Goal: Task Accomplishment & Management: Manage account settings

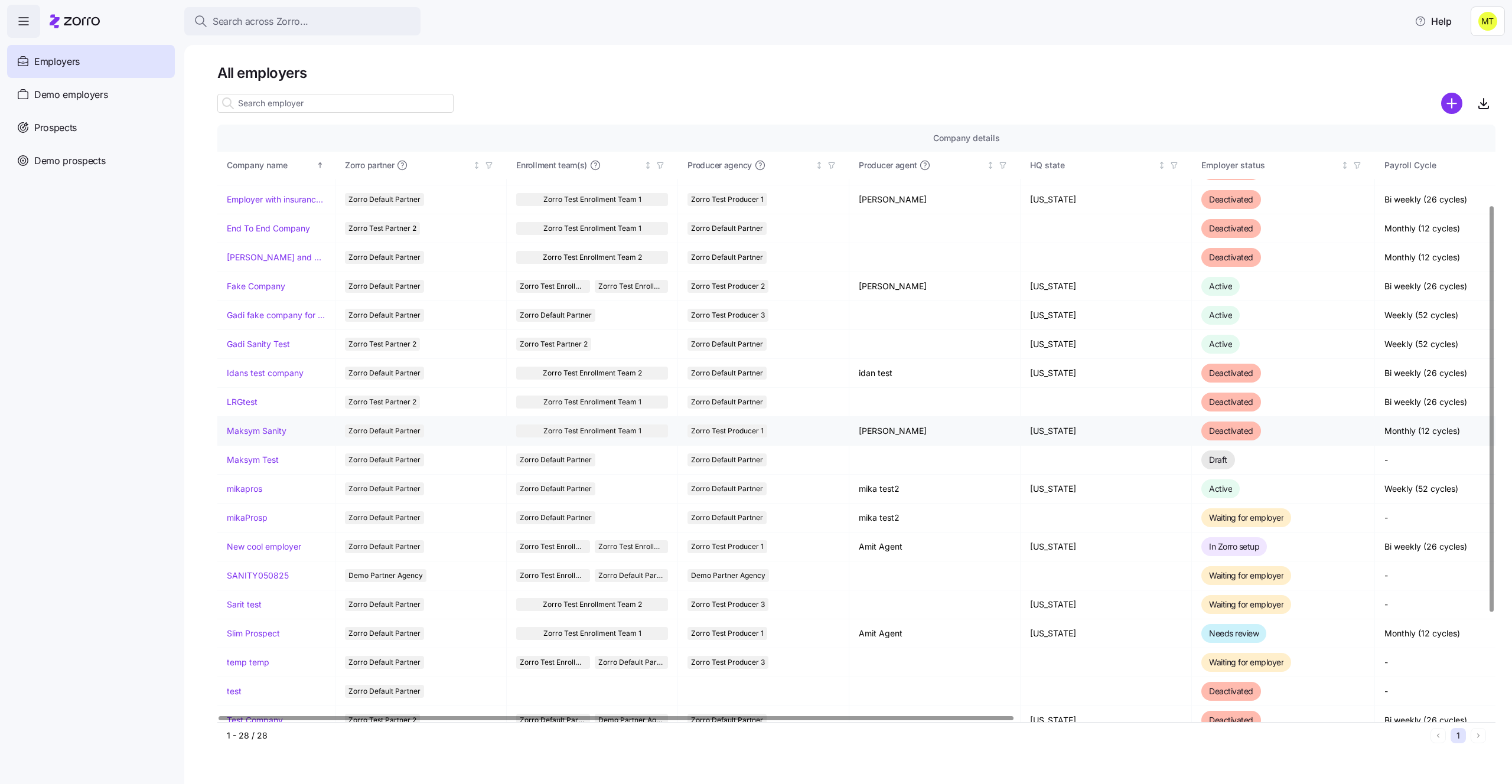
scroll to position [171, 0]
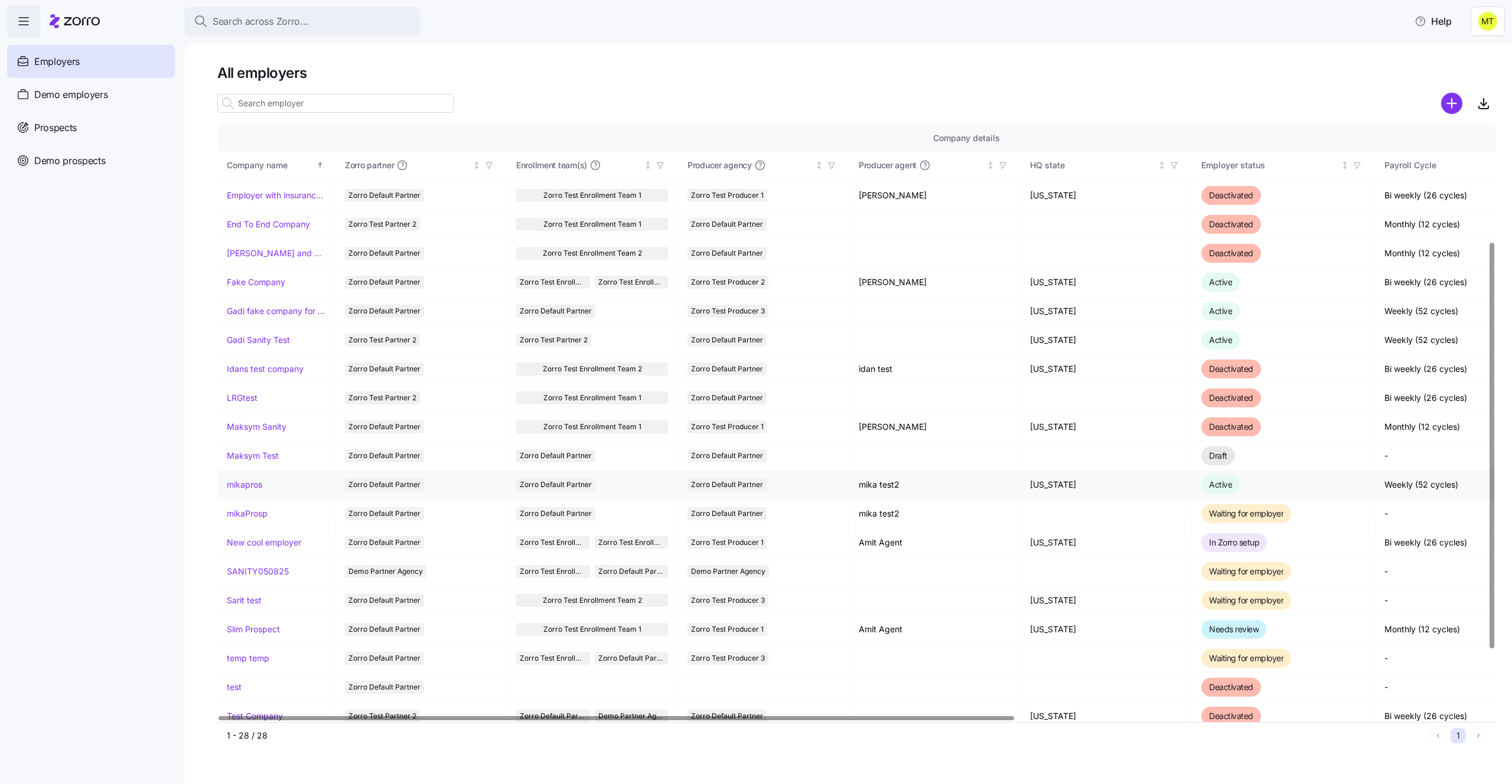
click at [250, 485] on link "mikapros" at bounding box center [244, 484] width 35 height 12
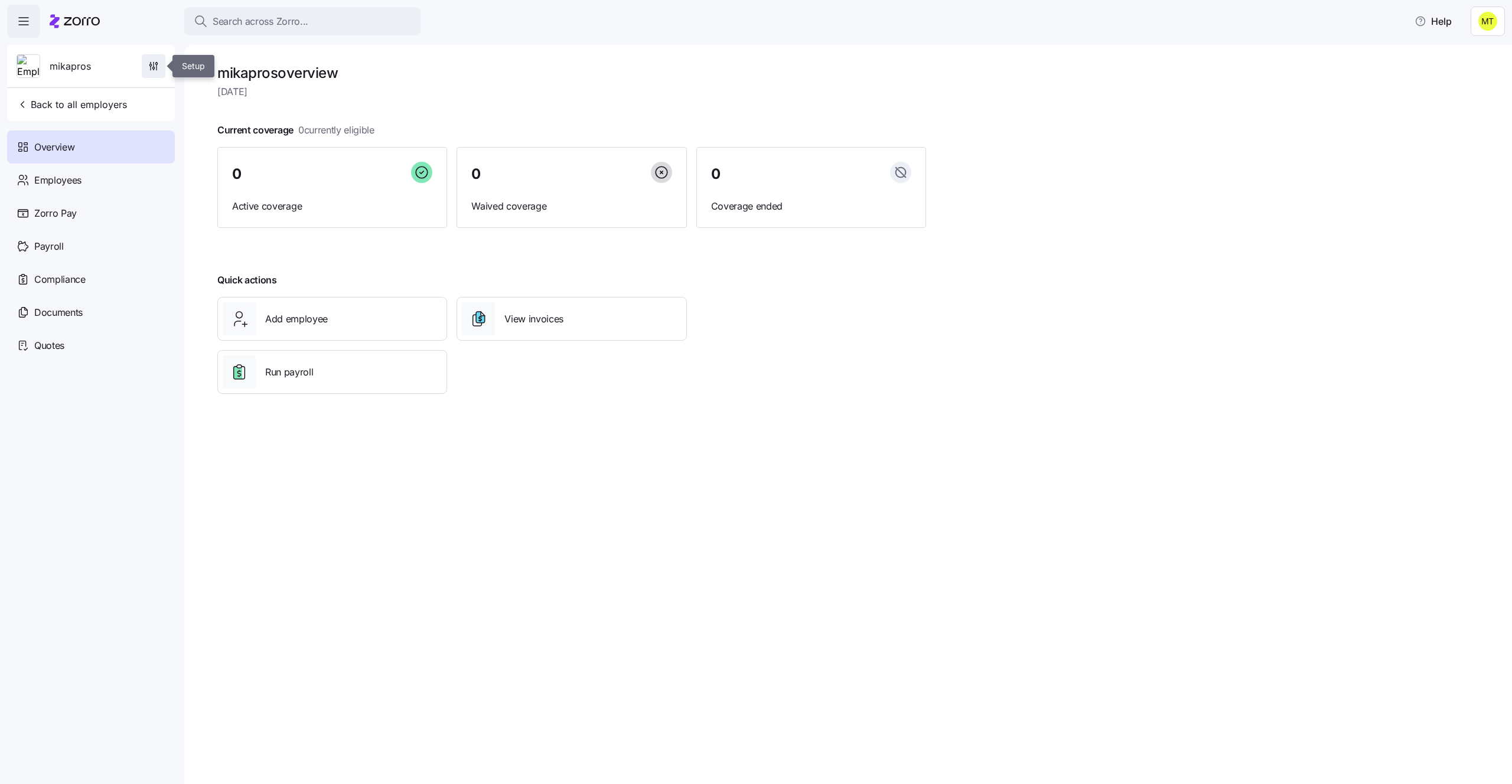
click at [146, 69] on span "button" at bounding box center [153, 66] width 22 height 22
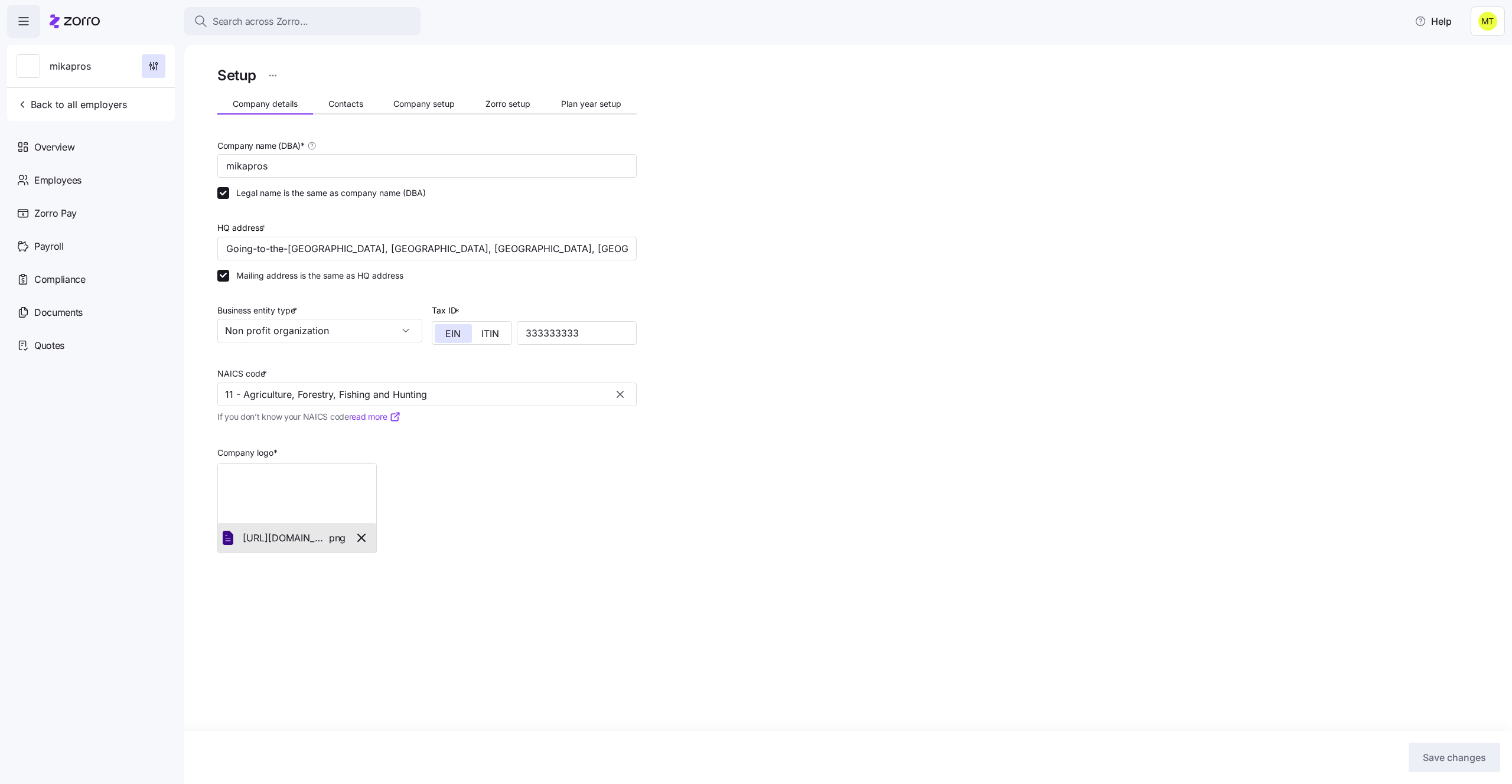
click at [272, 73] on html "Search across Zorro... Help mikapros Back to all employers Overview Employees Z…" at bounding box center [756, 388] width 1512 height 777
click at [217, 105] on div "Change to prospect" at bounding box center [215, 104] width 78 height 13
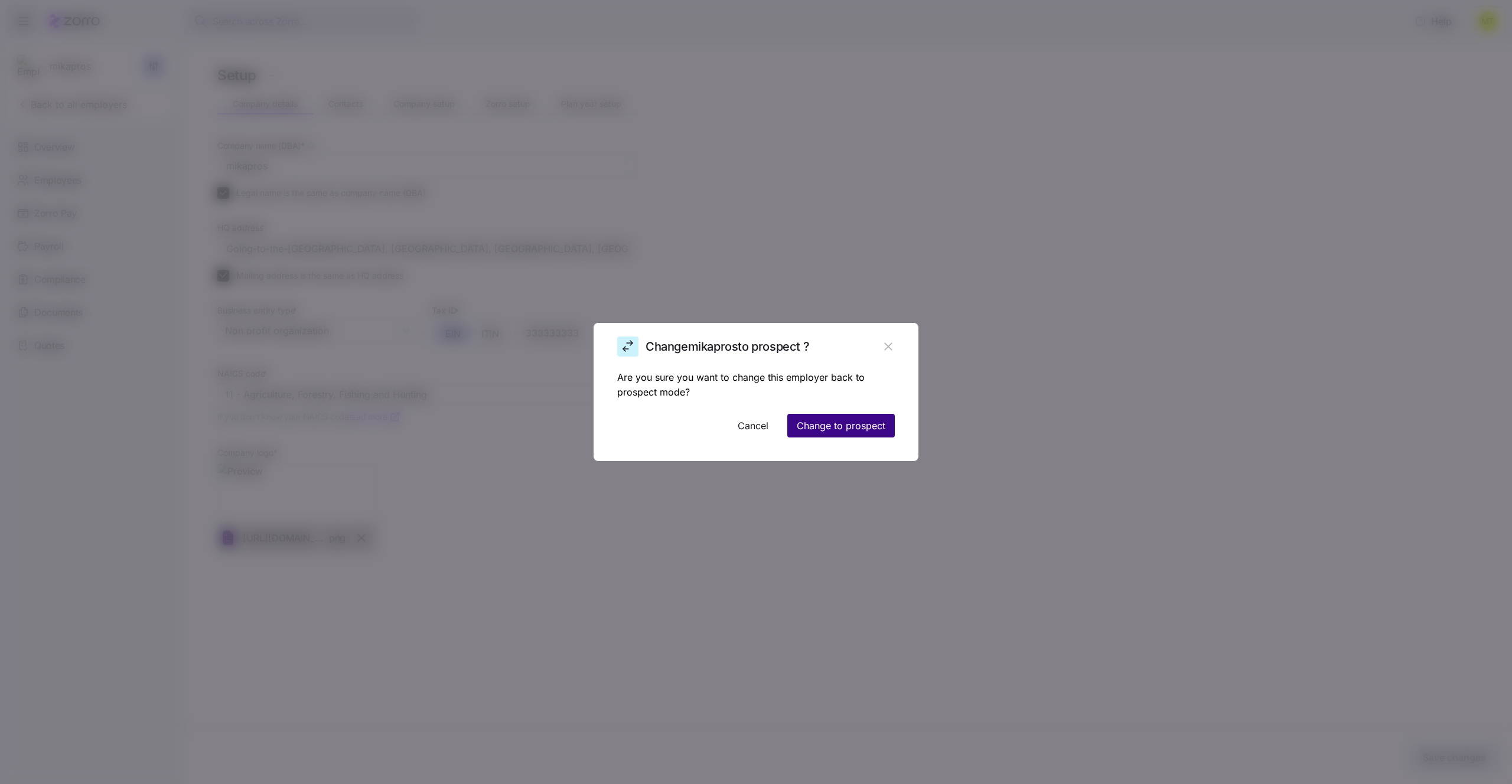
click at [866, 417] on button "Change to prospect" at bounding box center [841, 425] width 107 height 24
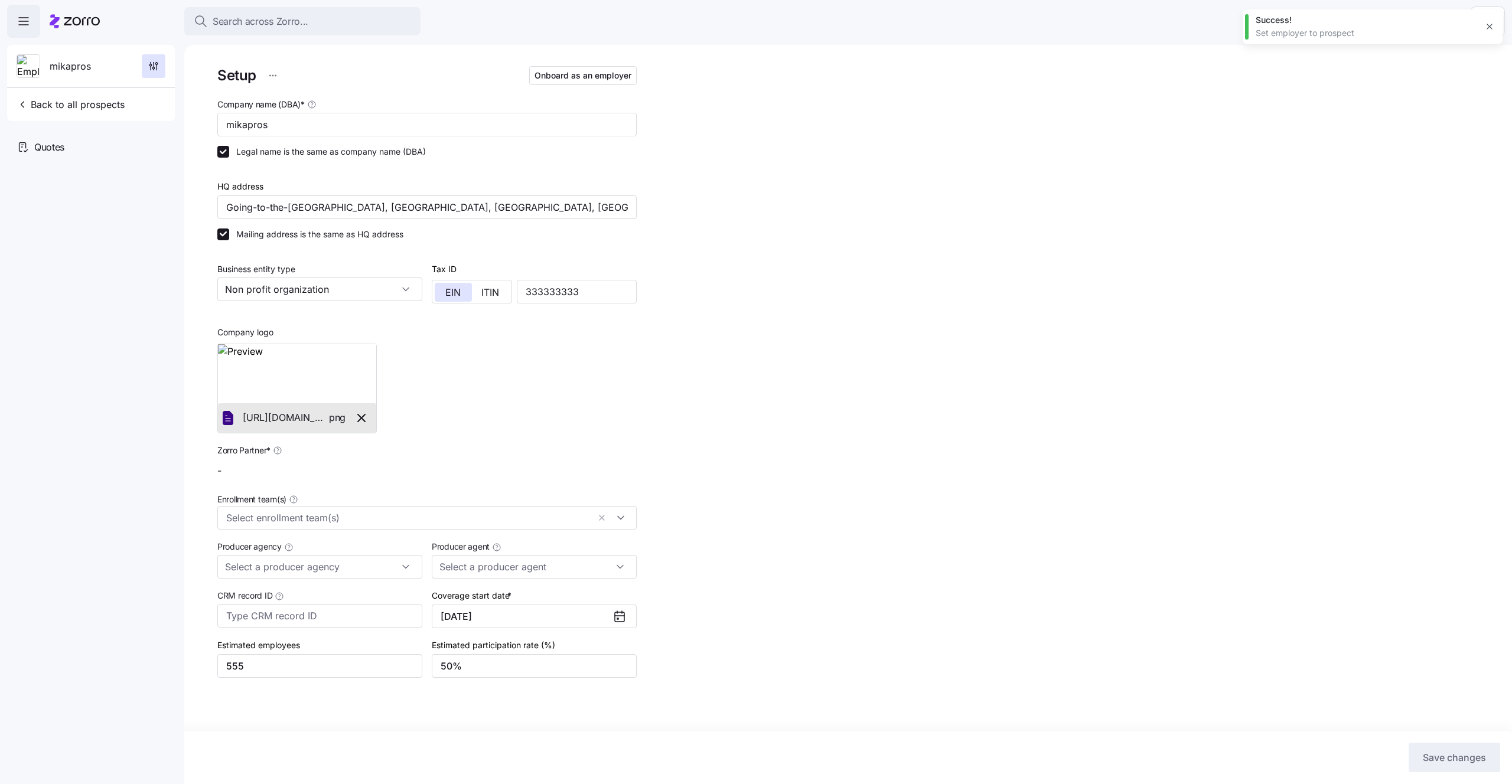
type input "mika test2 ([EMAIL_ADDRESS][DOMAIN_NAME])"
type input "Zorro Default Partner"
click at [23, 65] on img at bounding box center [29, 67] width 22 height 24
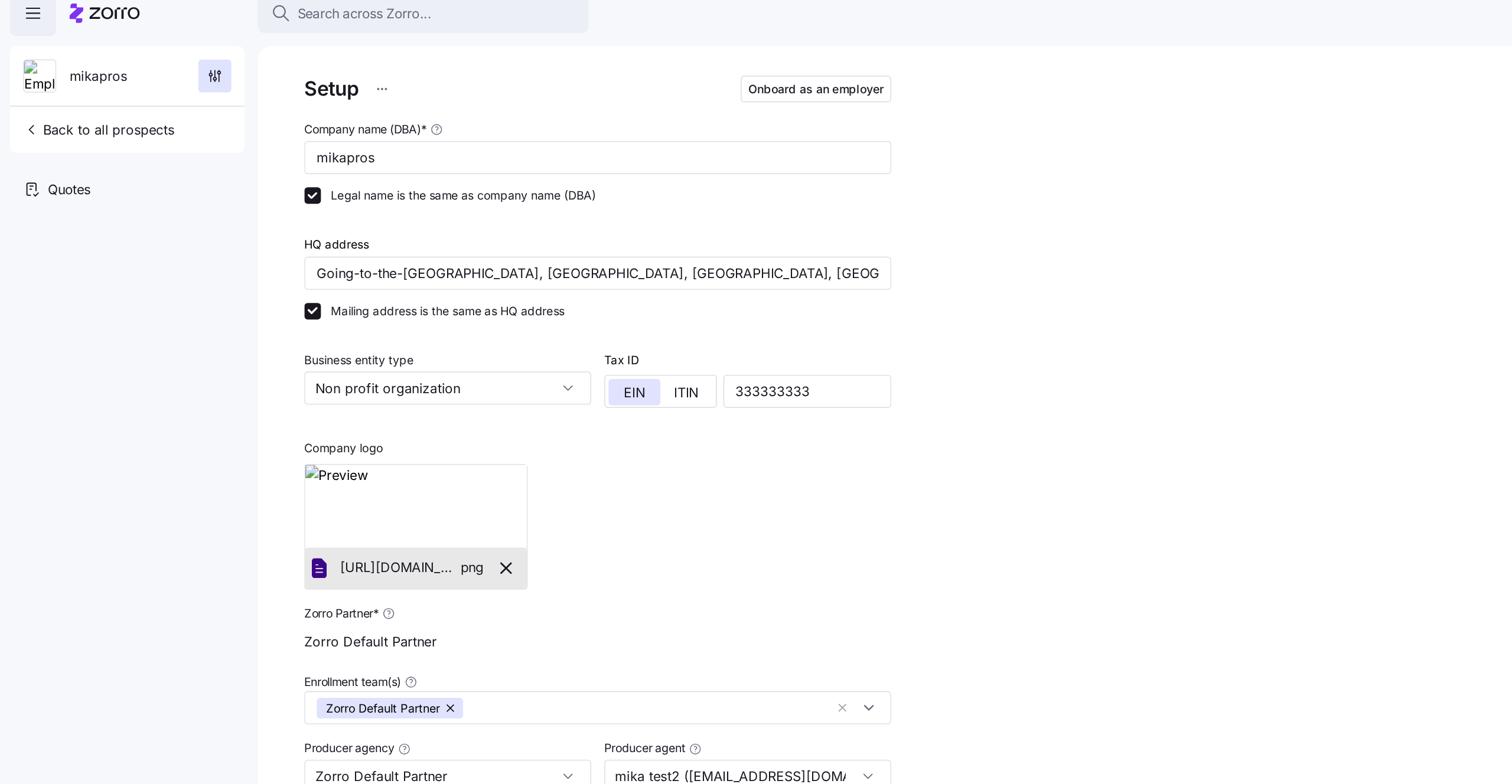
click at [42, 67] on div "mikapros" at bounding box center [91, 66] width 158 height 43
click at [154, 63] on icon "button" at bounding box center [153, 66] width 12 height 12
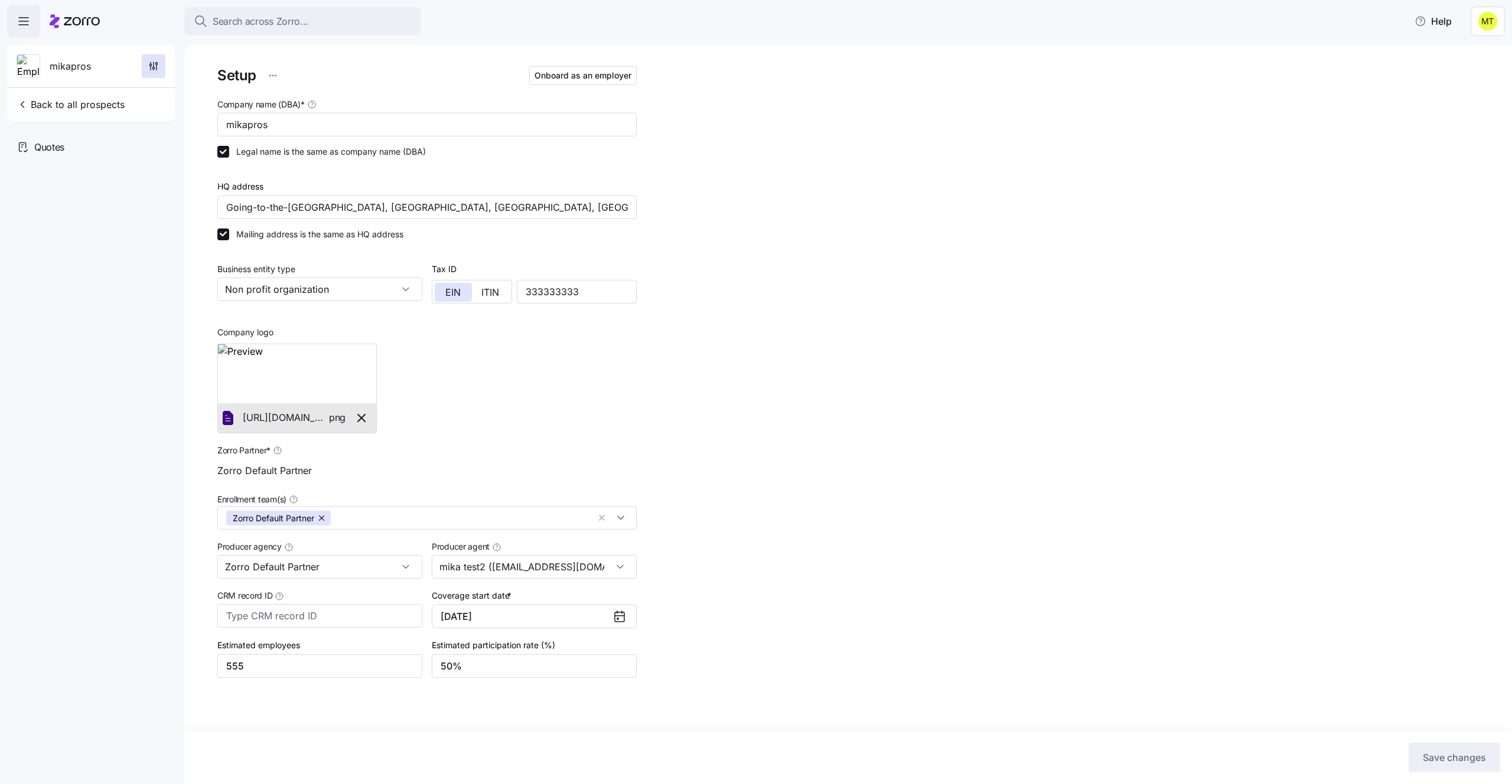
click at [274, 368] on img at bounding box center [297, 373] width 158 height 59
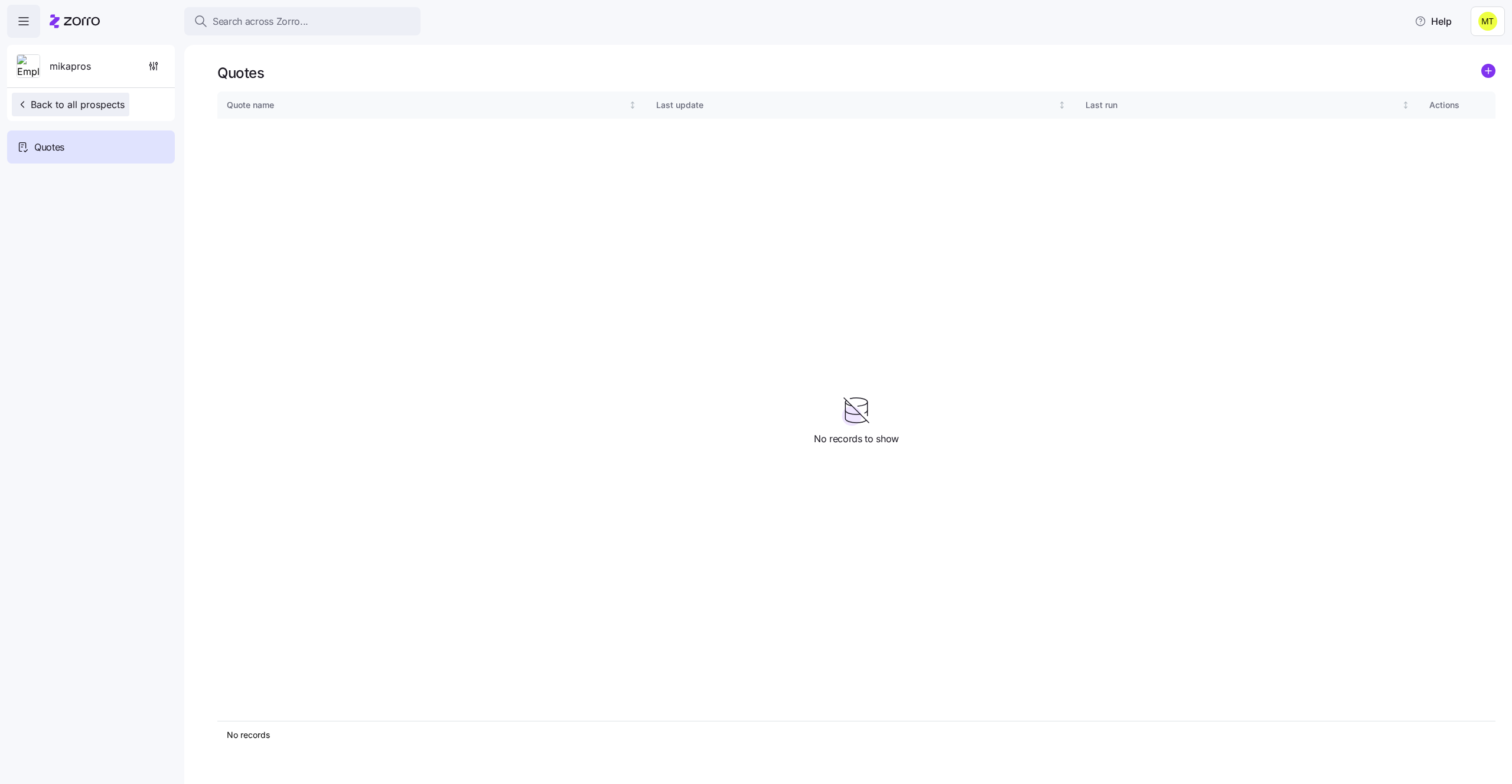
click at [82, 109] on span "Back to all prospects" at bounding box center [71, 104] width 108 height 14
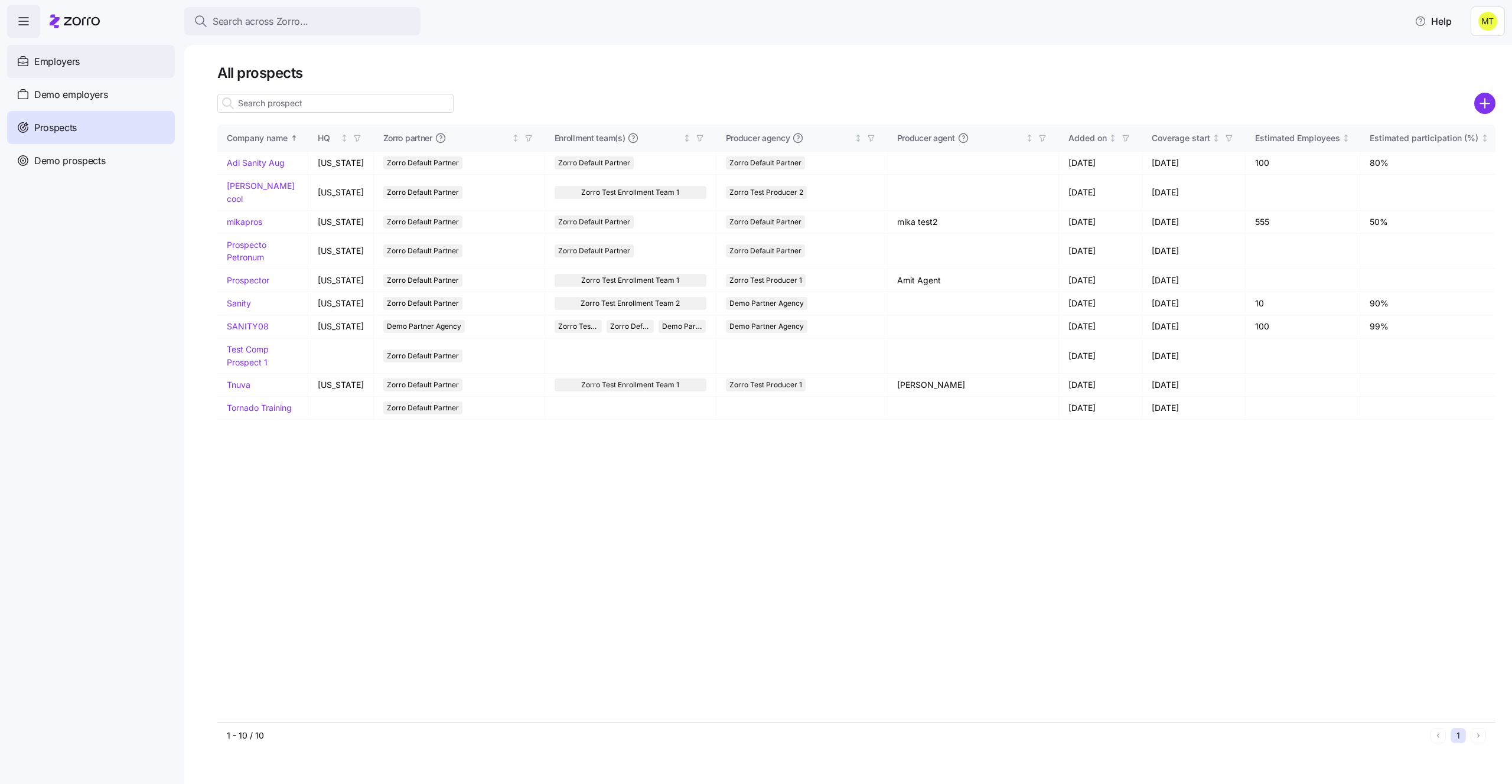
click at [68, 56] on span "Employers" at bounding box center [56, 62] width 45 height 15
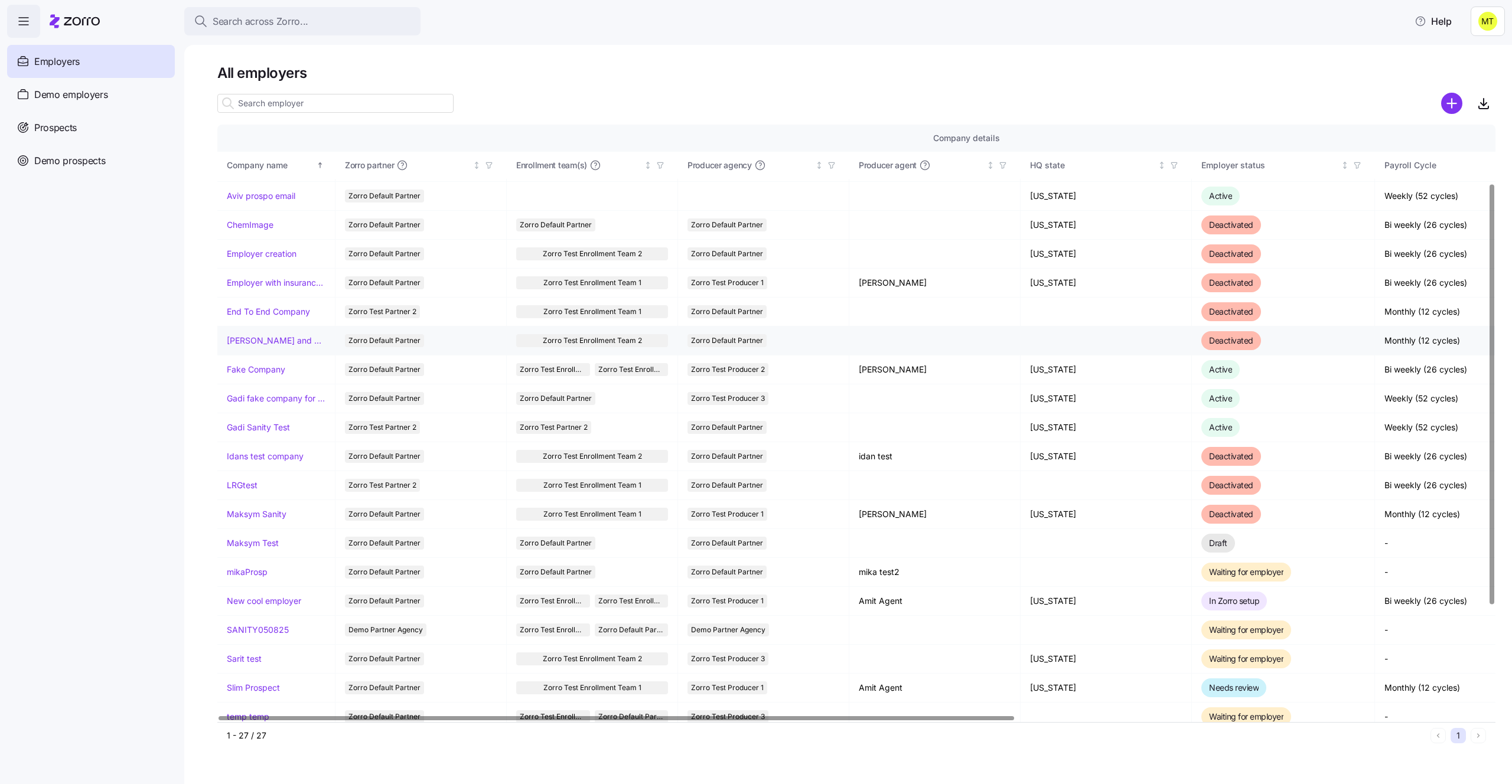
scroll to position [82, 0]
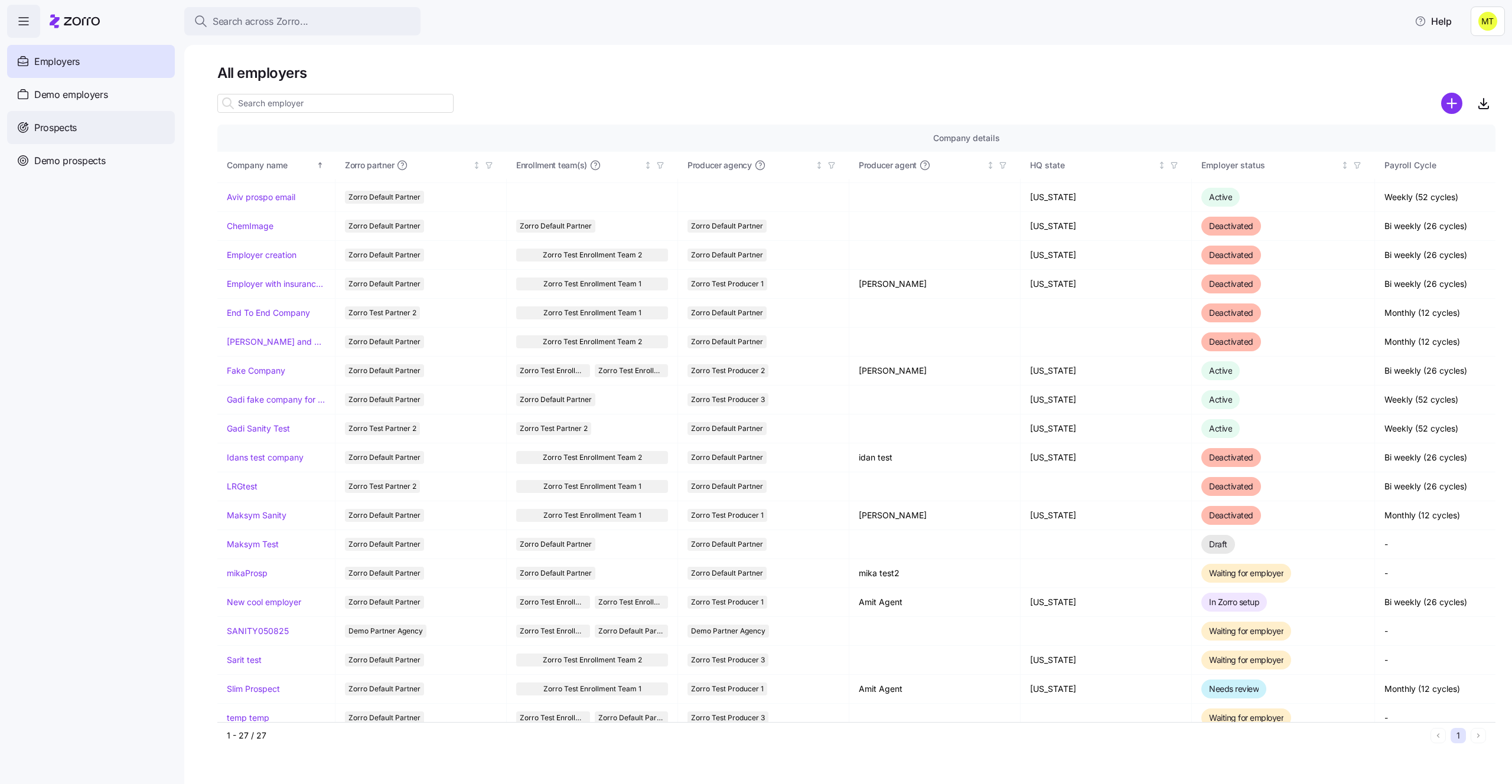
click at [76, 124] on span "Prospects" at bounding box center [55, 128] width 43 height 15
